Goal: Find specific page/section: Find specific page/section

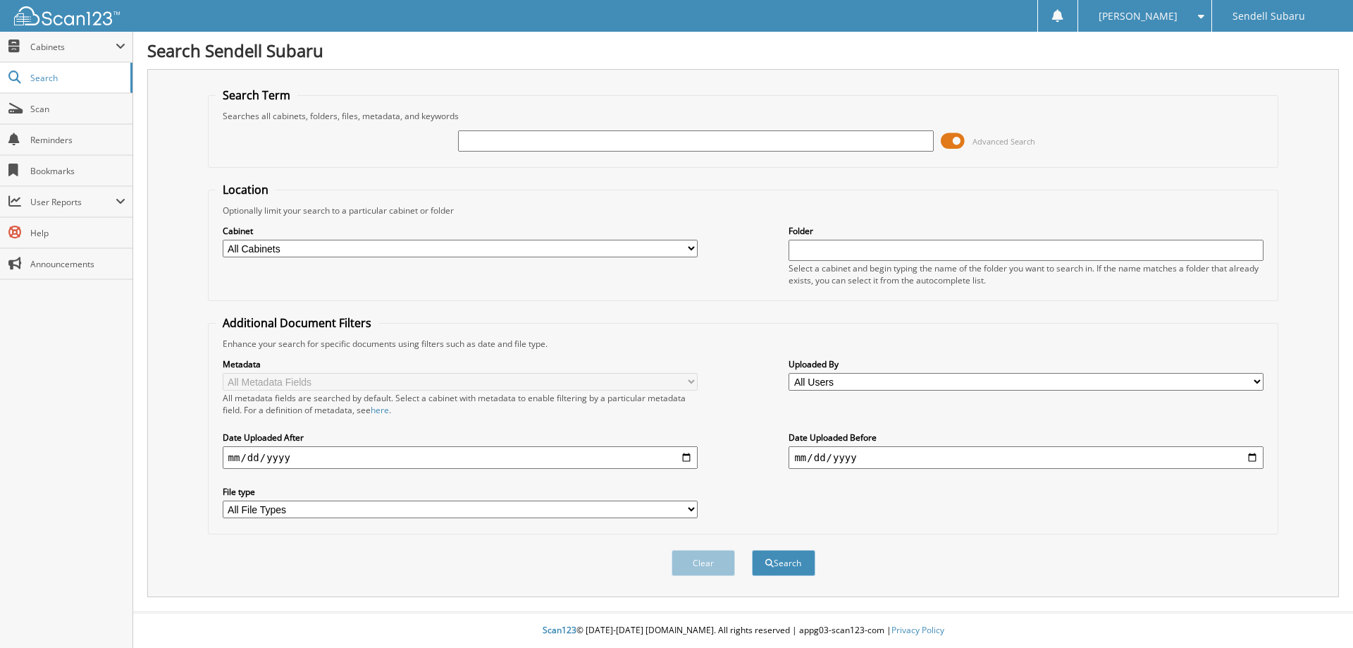
click at [634, 147] on input "text" at bounding box center [695, 140] width 475 height 21
type input "83607"
click at [752, 550] on button "Search" at bounding box center [783, 563] width 63 height 26
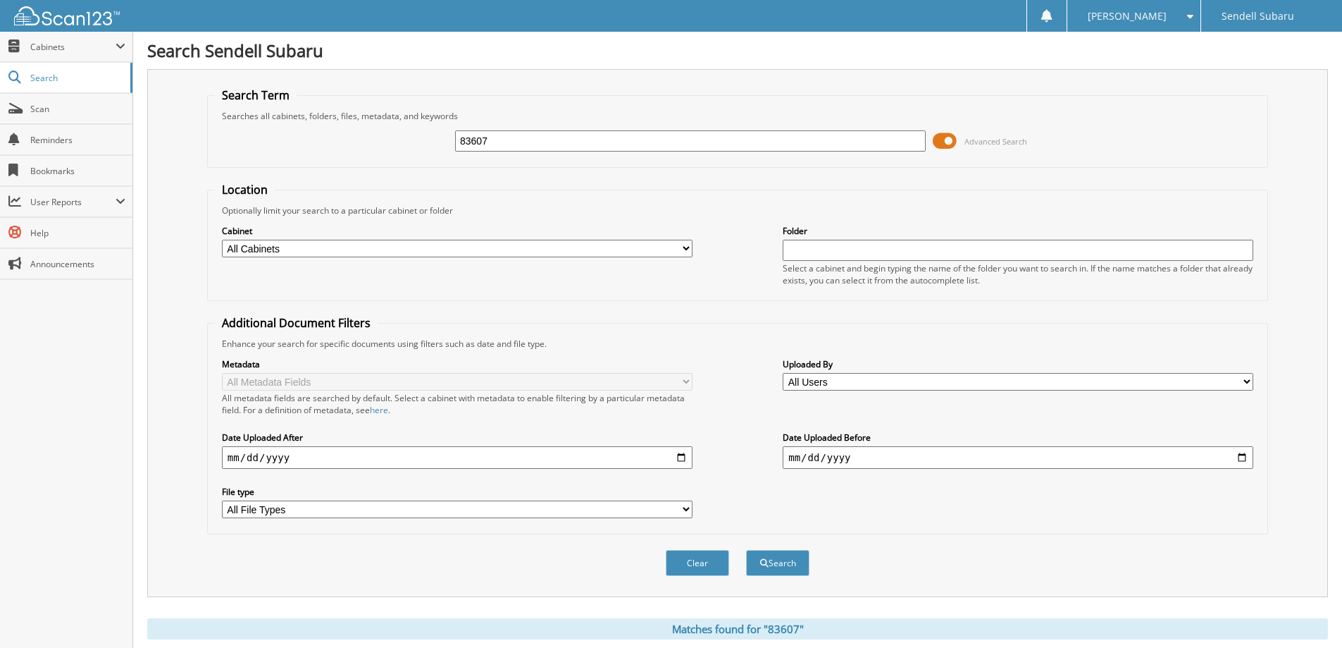
click at [948, 140] on span at bounding box center [945, 140] width 24 height 21
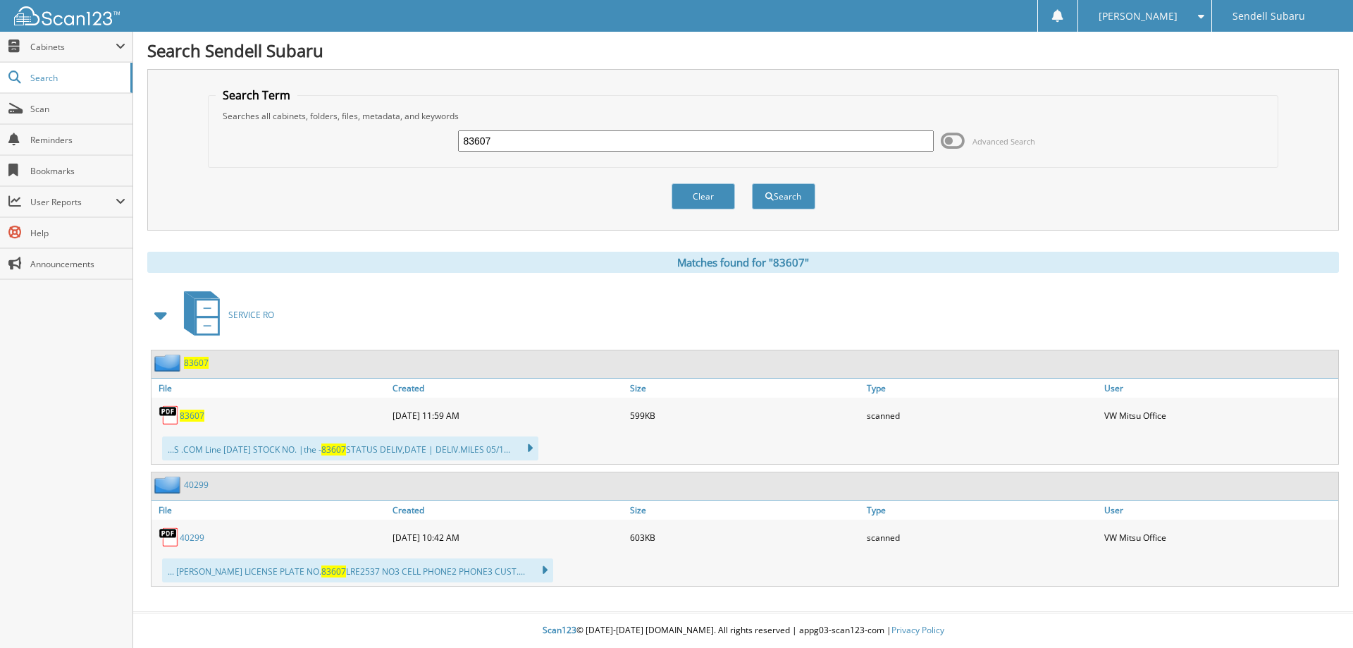
click at [193, 416] on span "83607" at bounding box center [192, 415] width 25 height 12
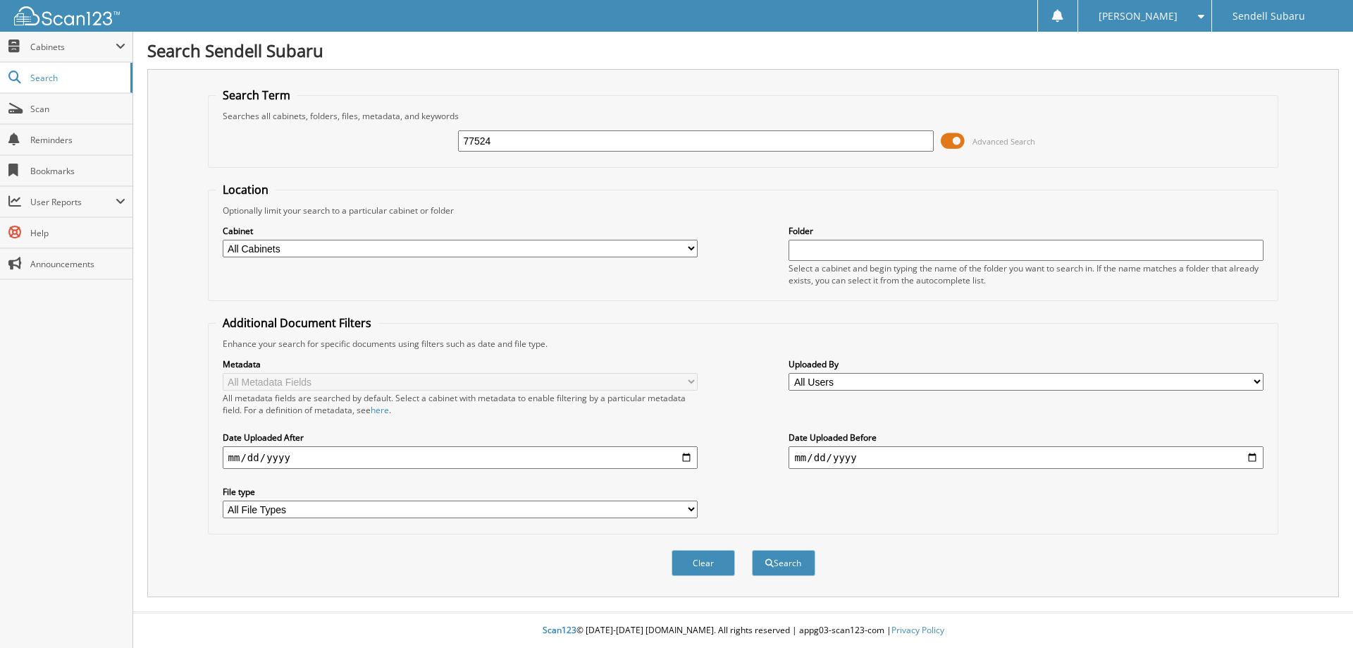
type input "77524"
click at [752, 550] on button "Search" at bounding box center [783, 563] width 63 height 26
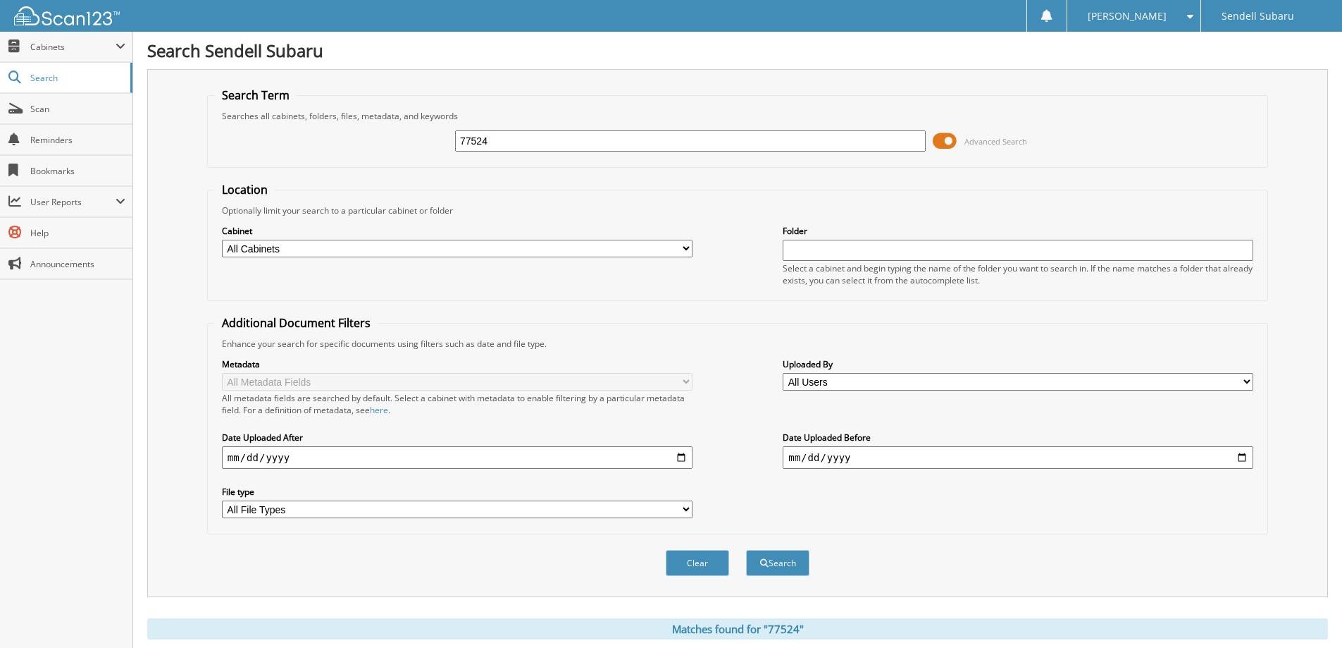
click at [945, 140] on span at bounding box center [945, 140] width 24 height 21
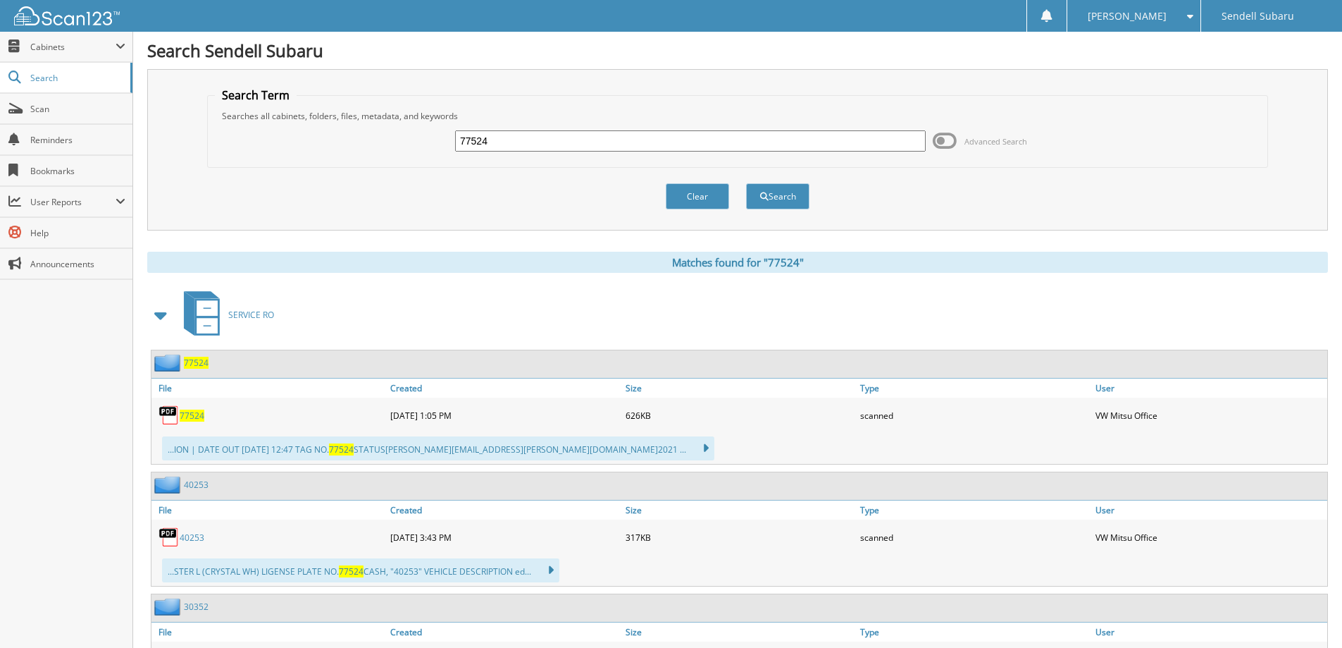
click at [194, 416] on span "77524" at bounding box center [192, 415] width 25 height 12
